Goal: Navigation & Orientation: Go to known website

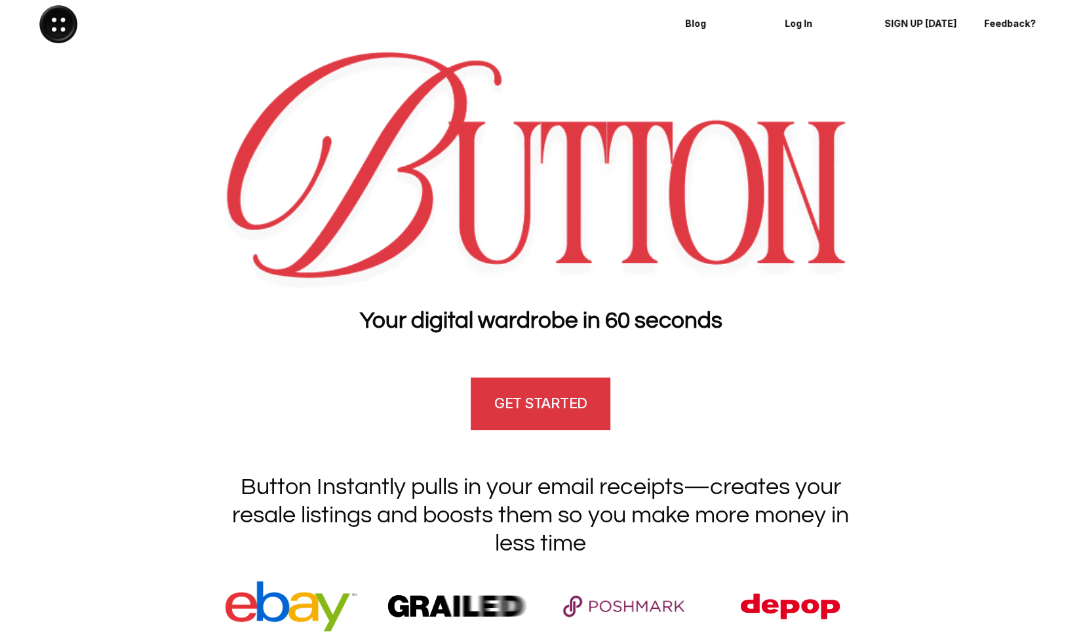
click at [558, 389] on link "GET STARTED" at bounding box center [540, 404] width 139 height 52
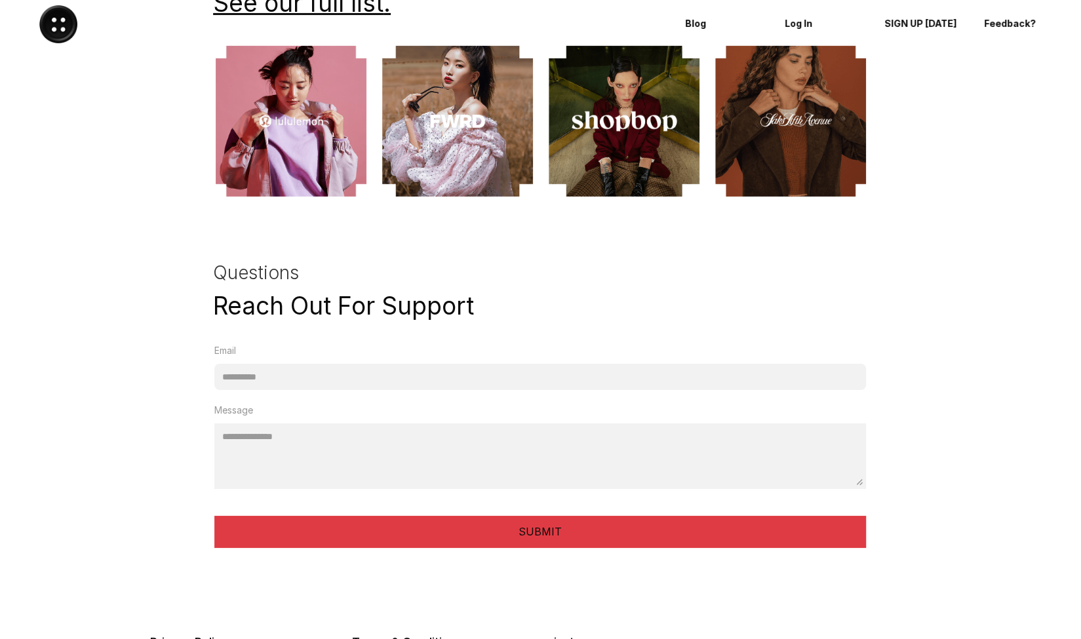
scroll to position [3373, 0]
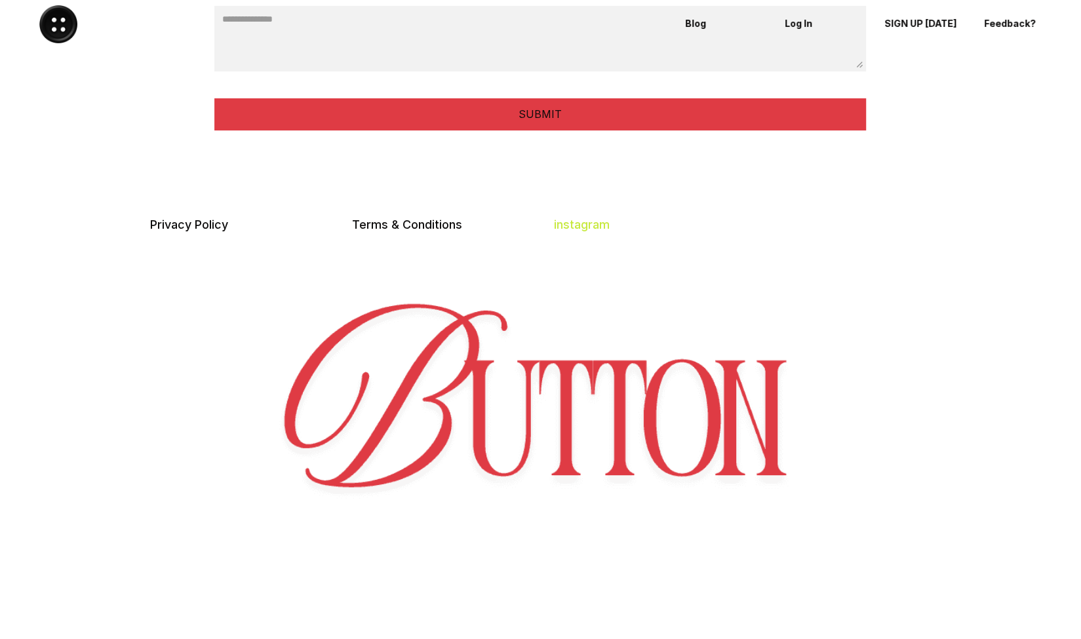
click at [594, 227] on link "instagram" at bounding box center [582, 225] width 56 height 14
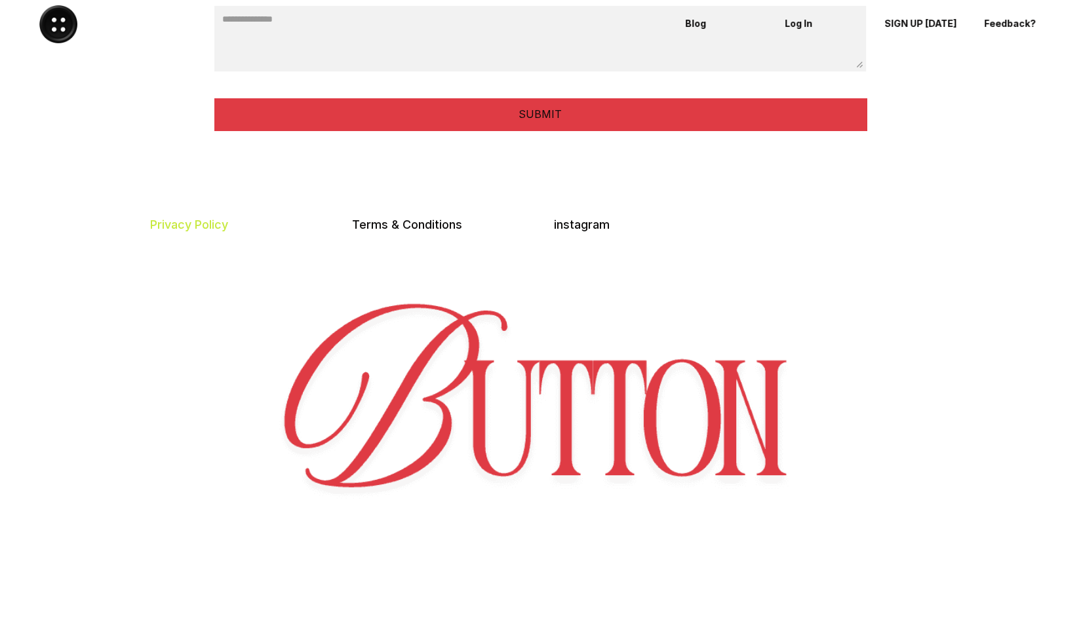
click at [193, 220] on link "Privacy Policy" at bounding box center [189, 225] width 78 height 14
